Goal: Find specific page/section: Find specific page/section

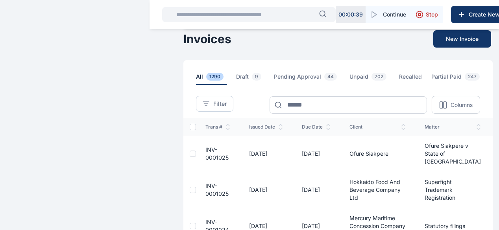
click at [0, 0] on icon at bounding box center [0, 0] width 0 height 0
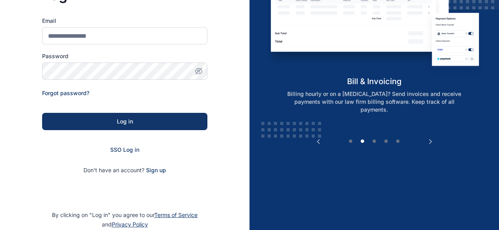
scroll to position [92, 0]
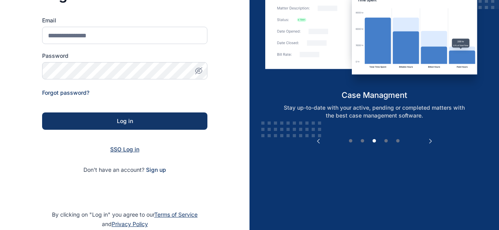
click at [118, 150] on span "SSO Log in" at bounding box center [124, 149] width 29 height 7
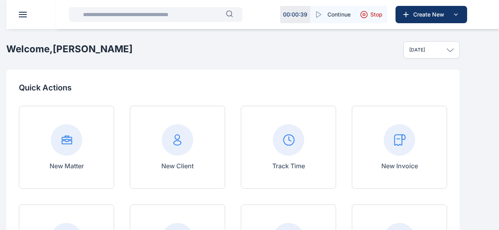
click at [181, 16] on input "text" at bounding box center [151, 15] width 147 height 16
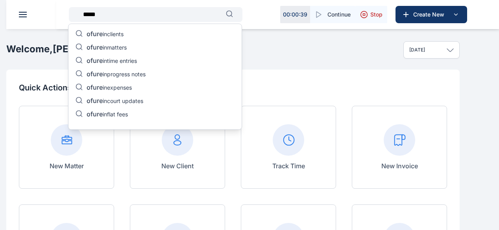
type input "*****"
click at [130, 35] on div "ofure in clients ofure in matters ofure in time entries ofure in progress notes…" at bounding box center [155, 77] width 174 height 106
click at [101, 35] on span "ofure" at bounding box center [95, 34] width 16 height 8
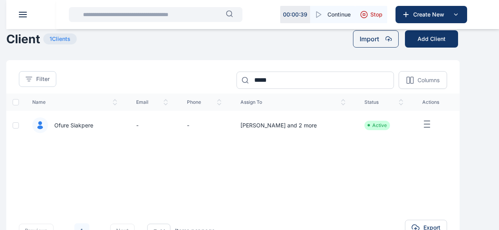
click at [93, 129] on span "Ofure Siakpere" at bounding box center [70, 126] width 45 height 8
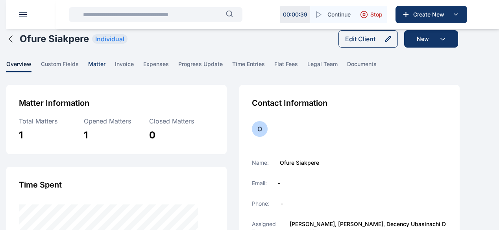
click at [105, 68] on span "matter" at bounding box center [96, 66] width 17 height 12
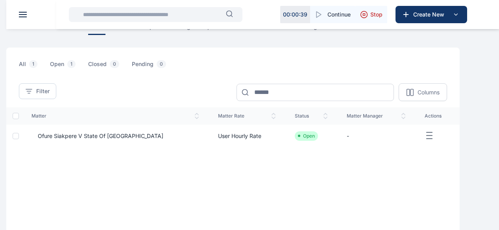
scroll to position [37, 0]
click at [156, 140] on span "Ofure Siakpere v State of [GEOGRAPHIC_DATA]" at bounding box center [97, 137] width 132 height 8
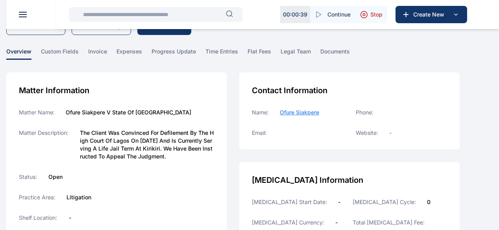
scroll to position [26, 0]
